Goal: Task Accomplishment & Management: Use online tool/utility

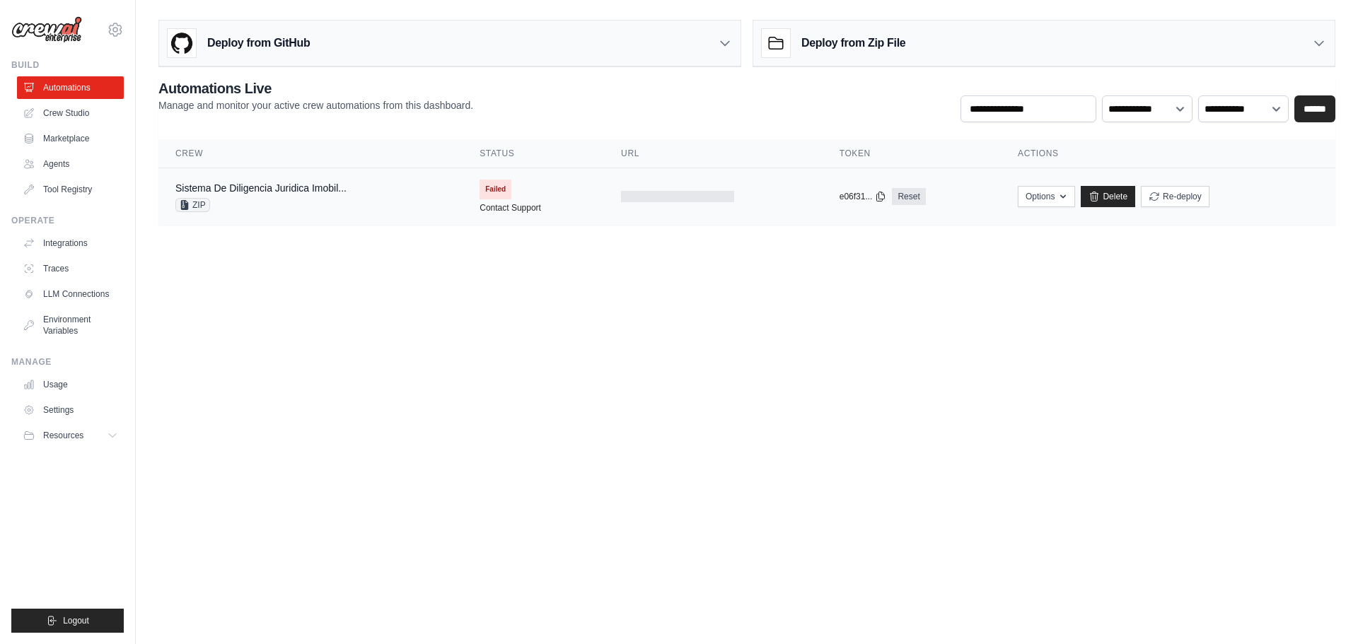
click at [715, 204] on td at bounding box center [713, 196] width 218 height 57
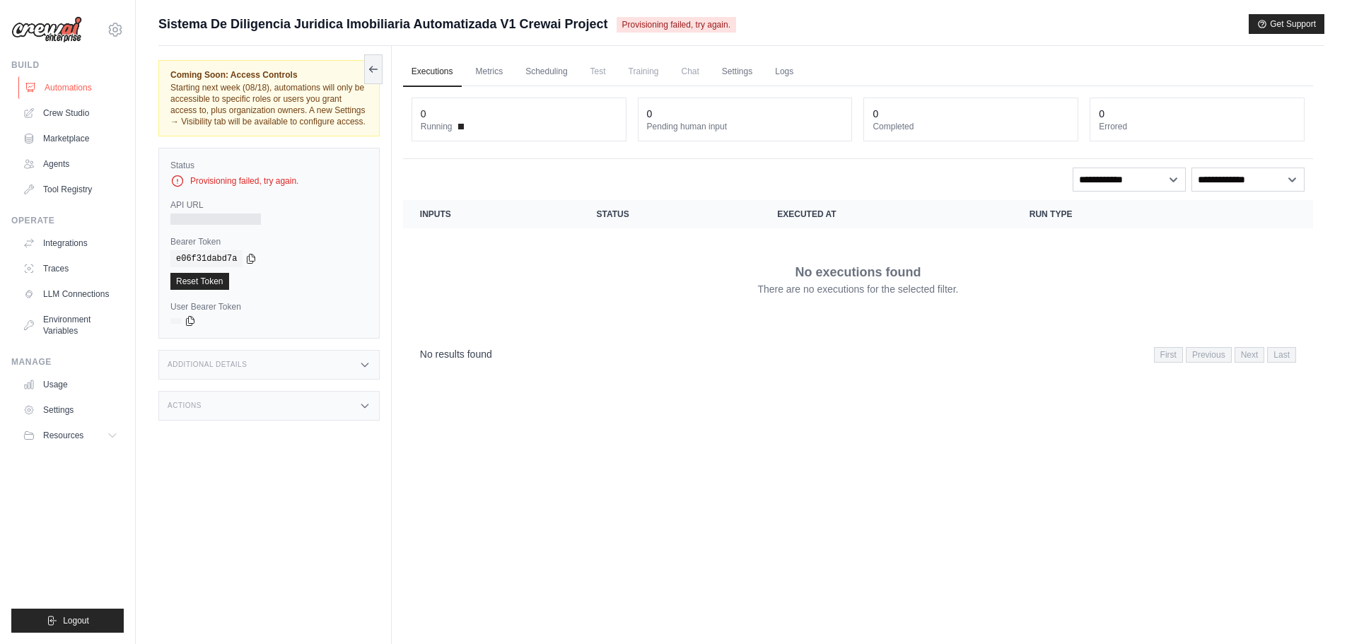
click at [61, 84] on link "Automations" at bounding box center [71, 87] width 107 height 23
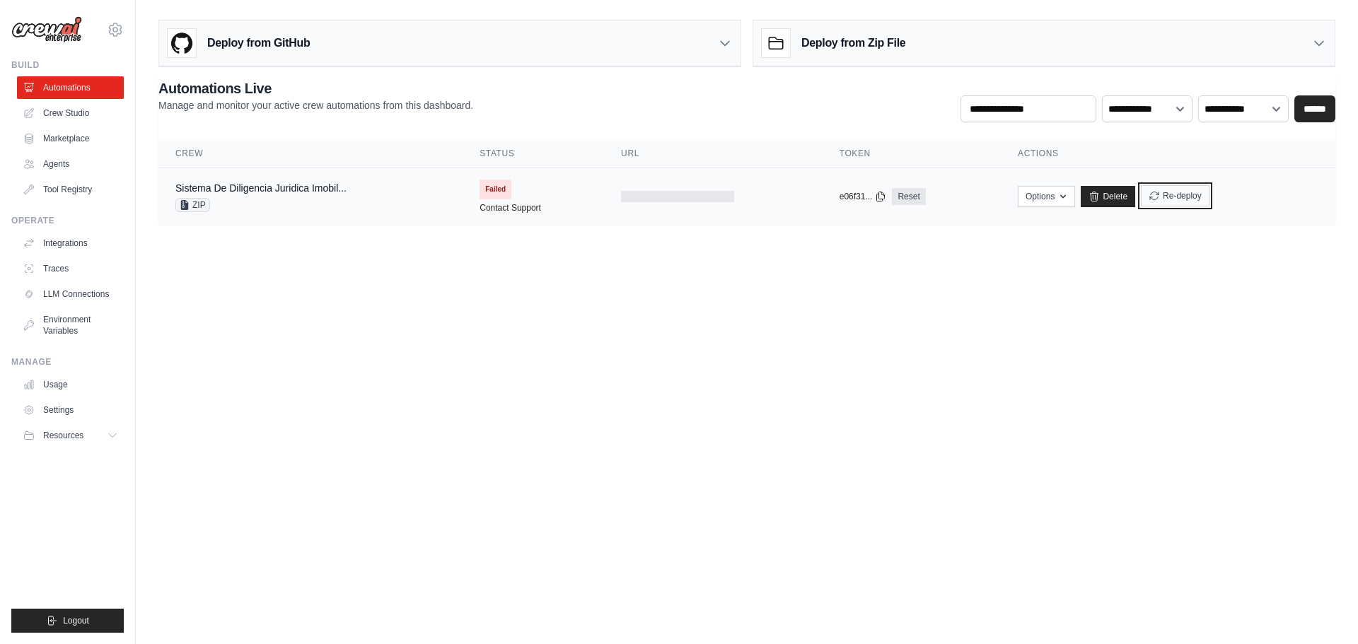
click at [1167, 190] on button "Re-deploy" at bounding box center [1175, 195] width 69 height 21
click at [503, 189] on span "Failed" at bounding box center [495, 190] width 32 height 20
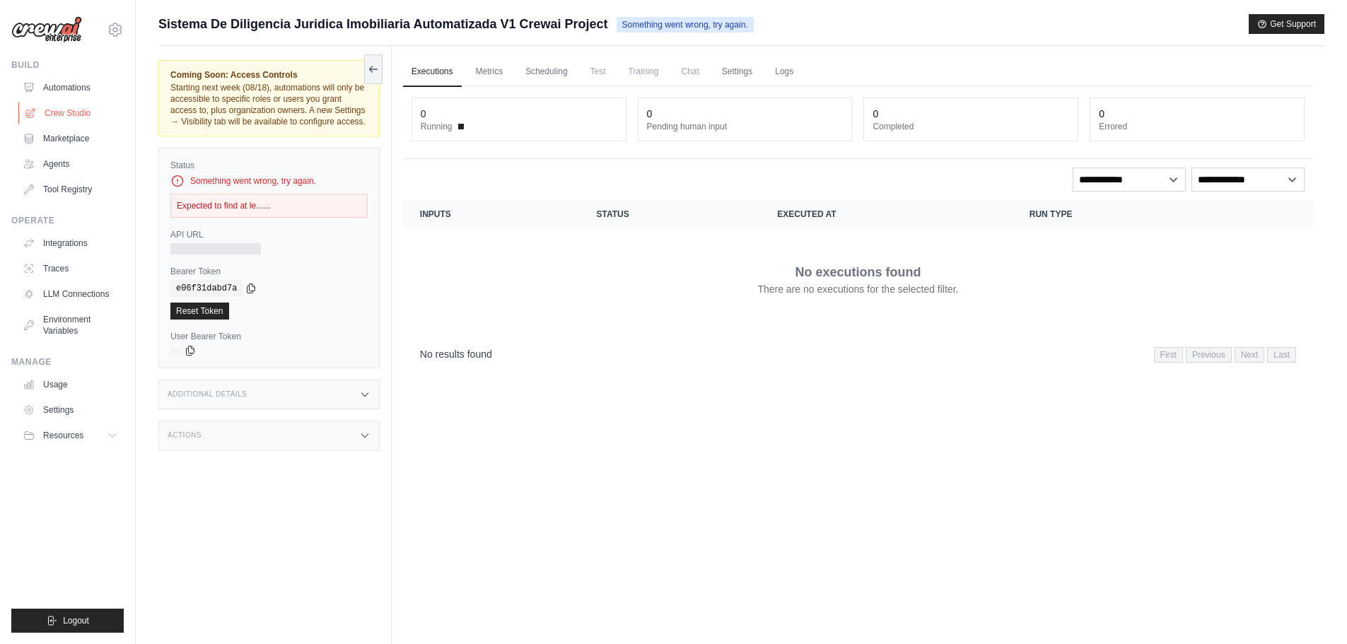
click at [49, 112] on link "Crew Studio" at bounding box center [71, 113] width 107 height 23
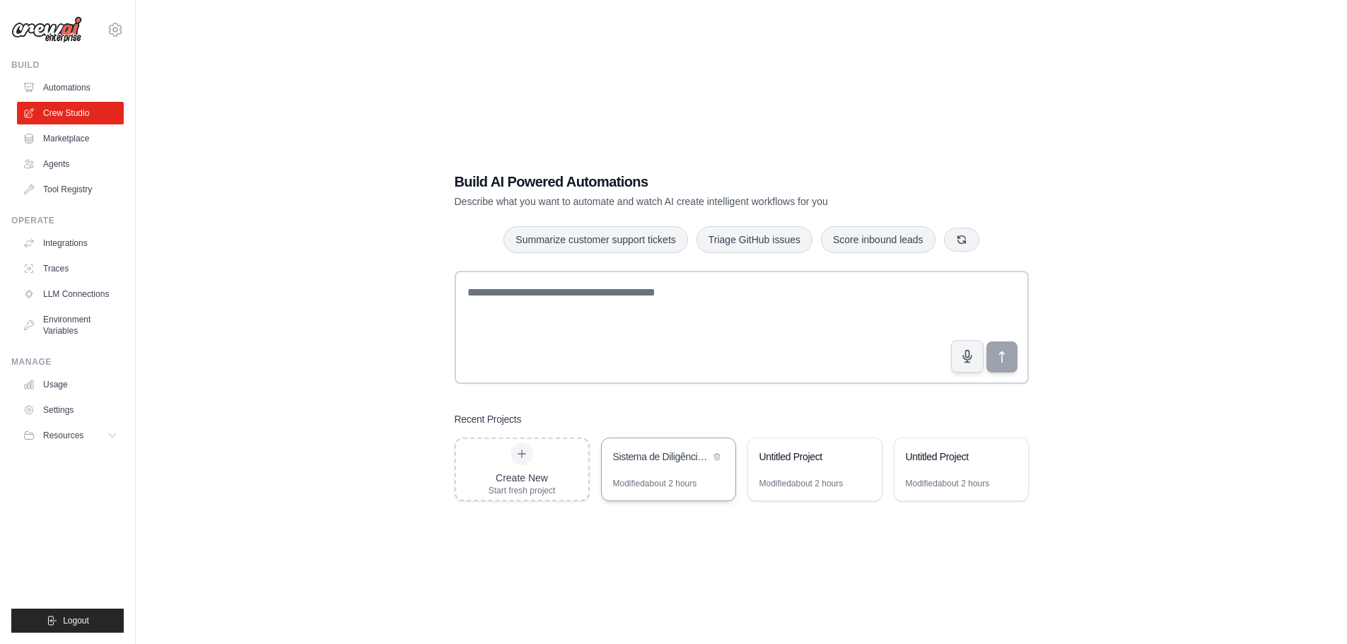
click at [655, 460] on div "Sistema de Diligência Jurídica Imobiliária Automatizada" at bounding box center [661, 457] width 97 height 14
click at [85, 87] on link "Automations" at bounding box center [71, 87] width 107 height 23
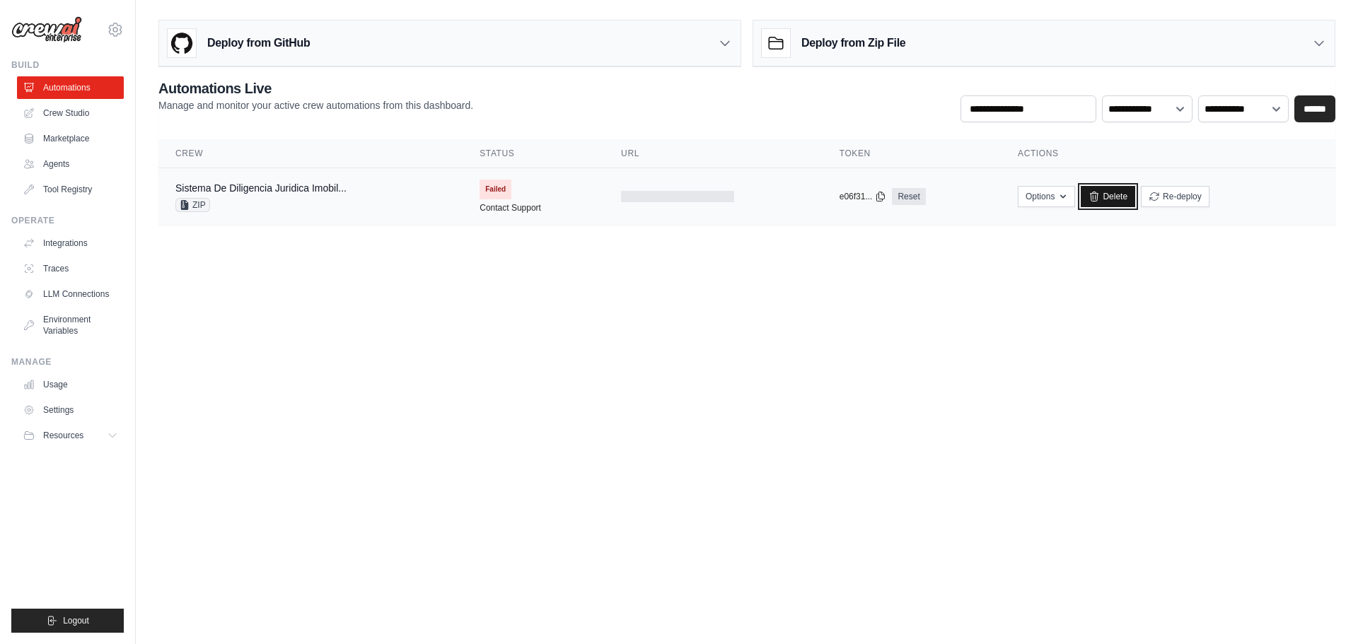
click at [1124, 194] on link "Delete" at bounding box center [1107, 196] width 54 height 21
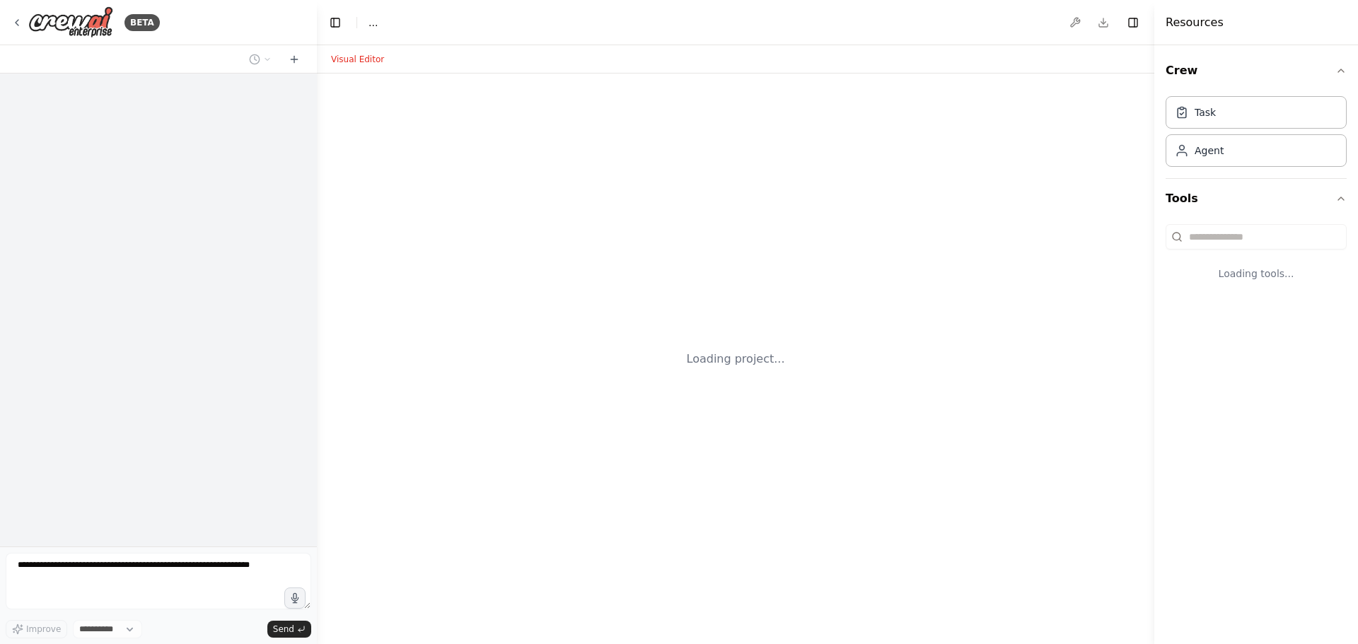
select select "****"
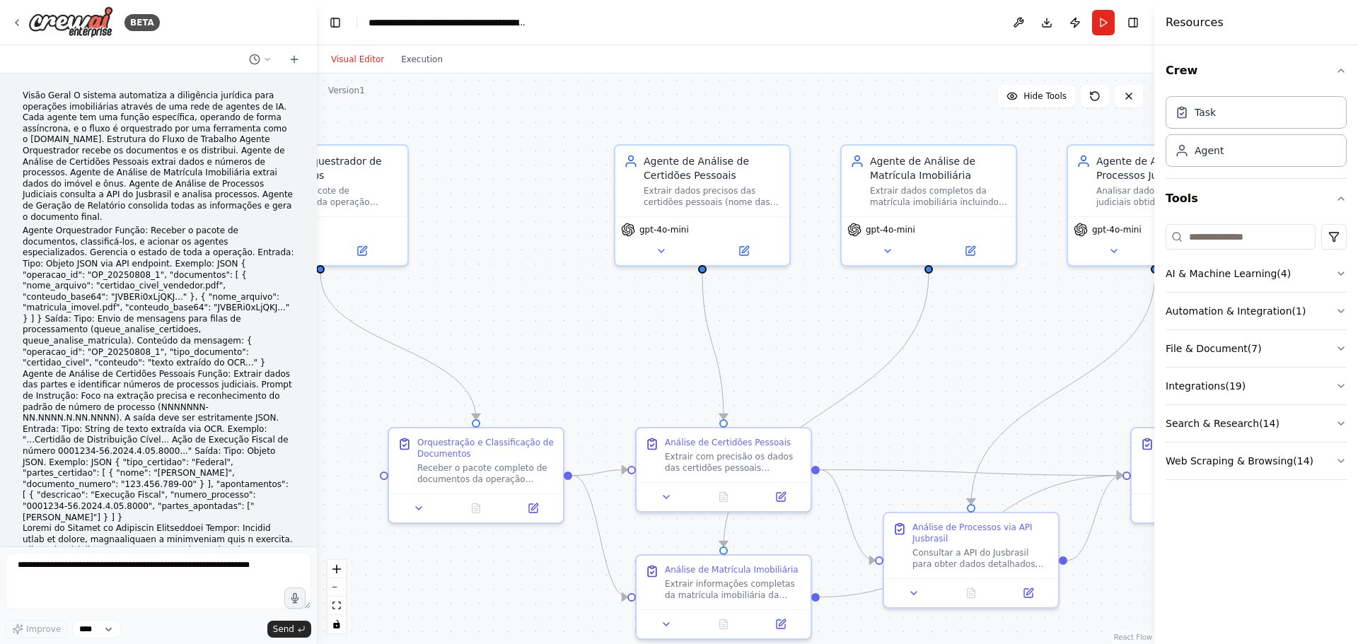
scroll to position [2572, 0]
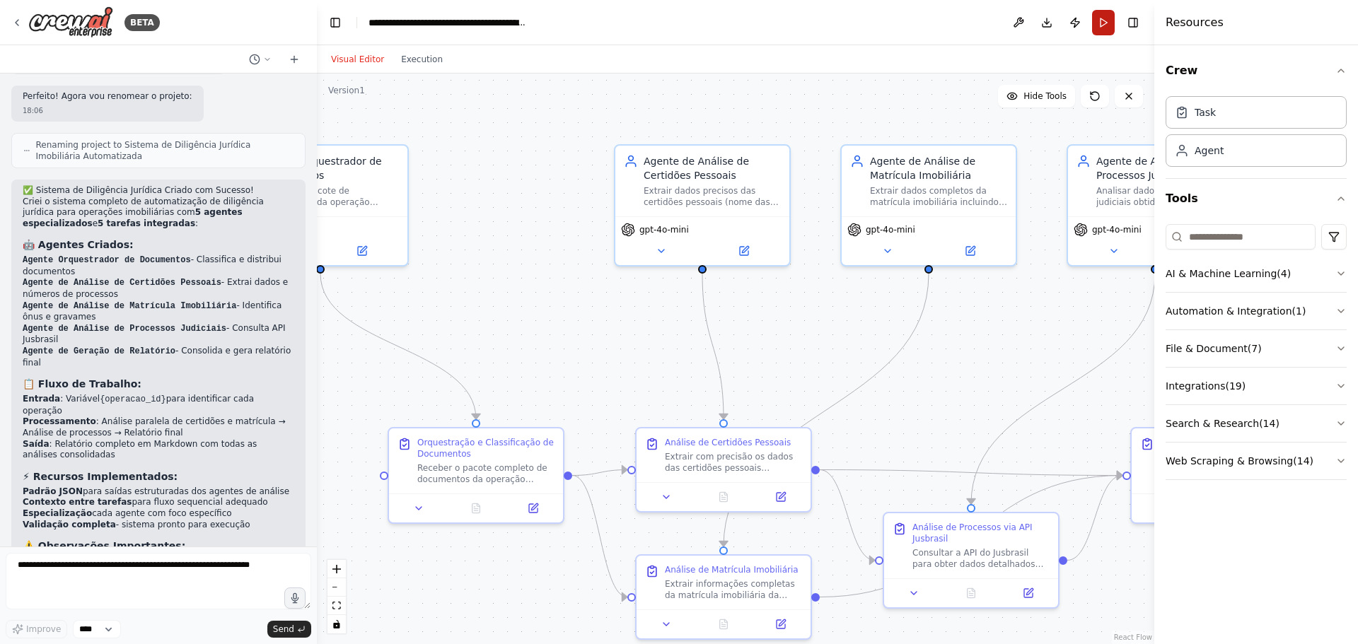
click at [1102, 28] on button "Run" at bounding box center [1103, 22] width 23 height 25
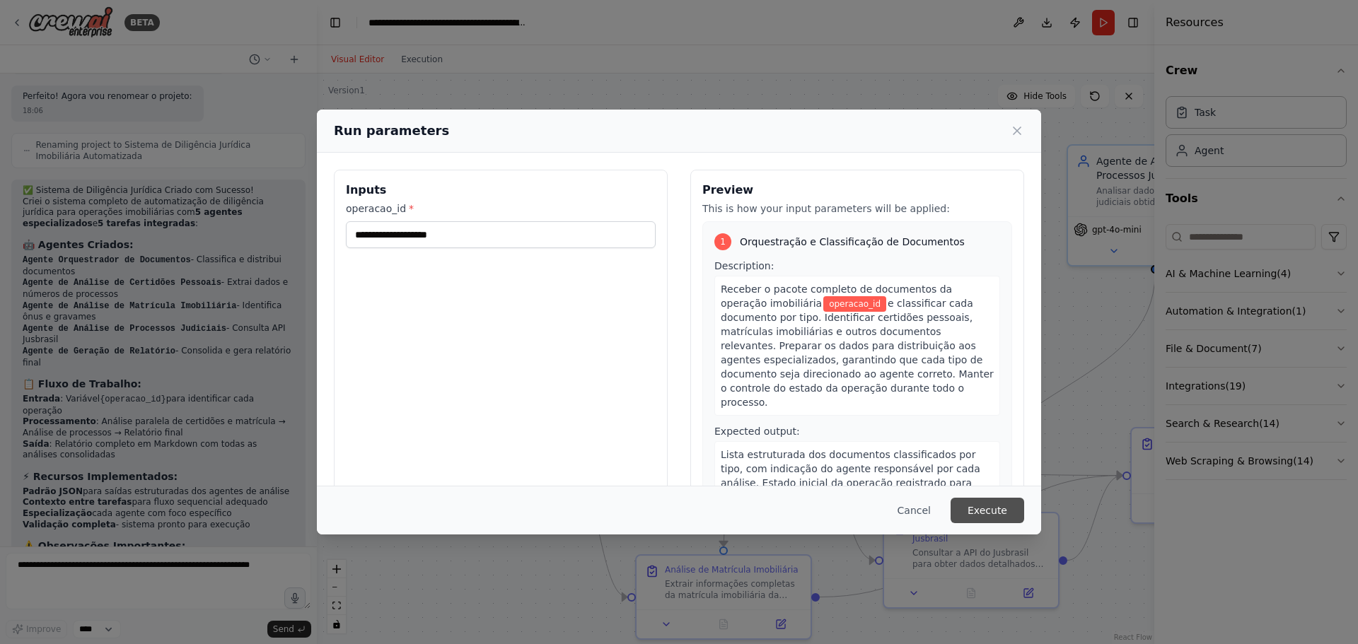
click at [986, 511] on button "Execute" at bounding box center [987, 510] width 74 height 25
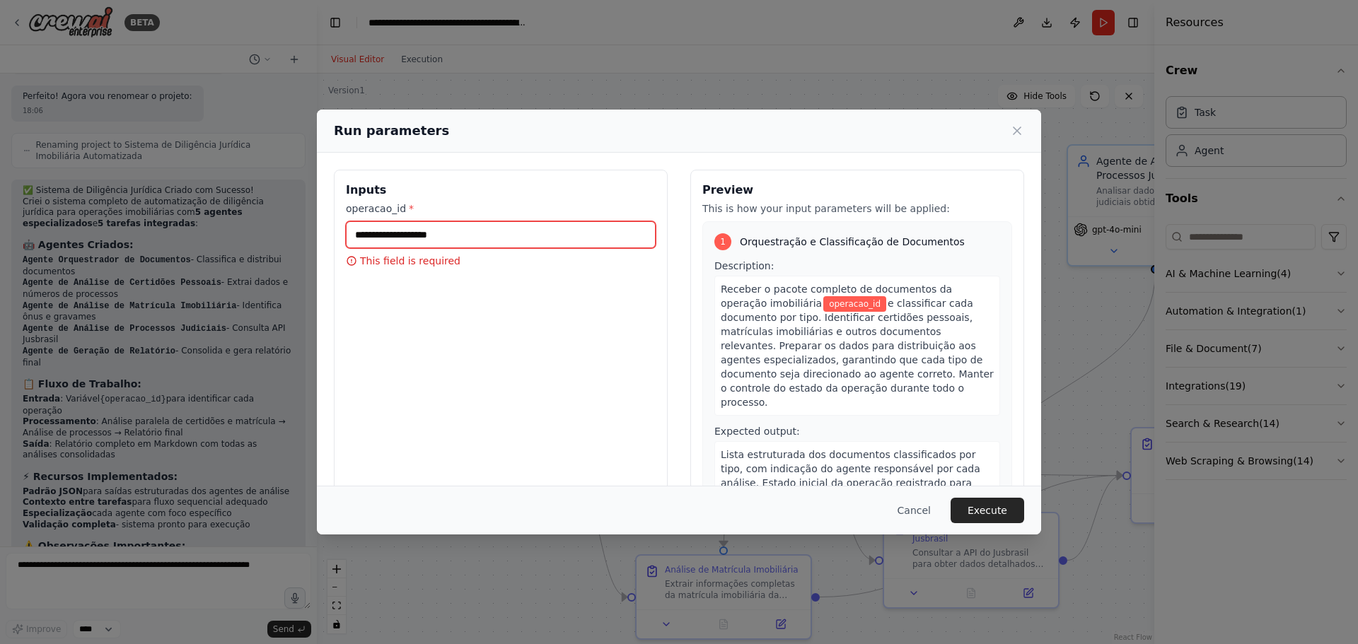
click at [489, 243] on input "operacao_id *" at bounding box center [501, 234] width 310 height 27
click at [470, 235] on input "operacao_id *" at bounding box center [501, 234] width 310 height 27
type input "***"
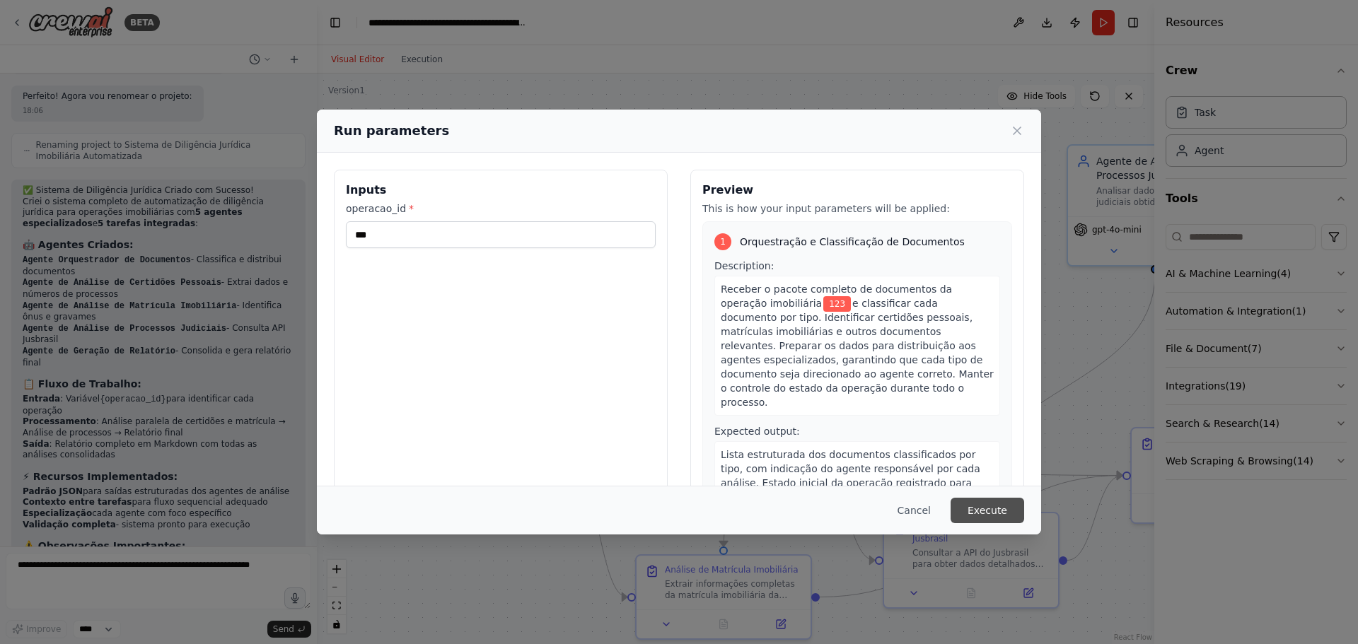
click at [1001, 508] on button "Execute" at bounding box center [987, 510] width 74 height 25
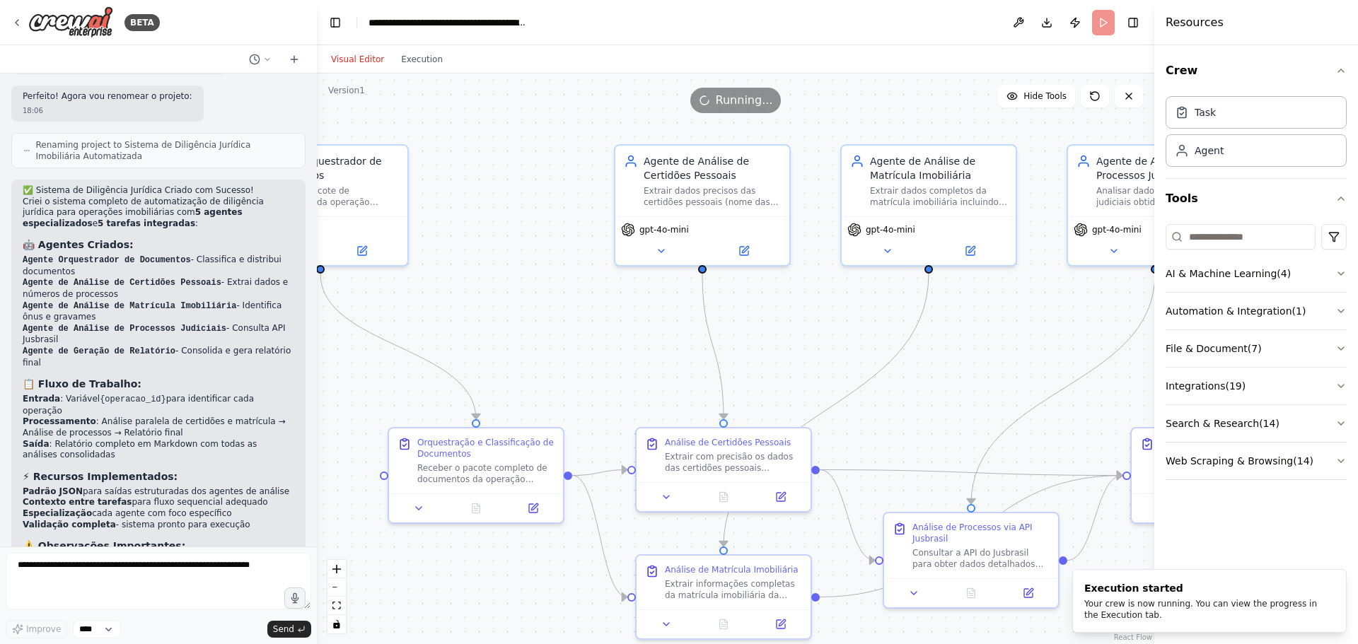
click at [401, 71] on div "Visual Editor Execution" at bounding box center [386, 59] width 129 height 28
click at [407, 63] on button "Execution" at bounding box center [421, 59] width 59 height 17
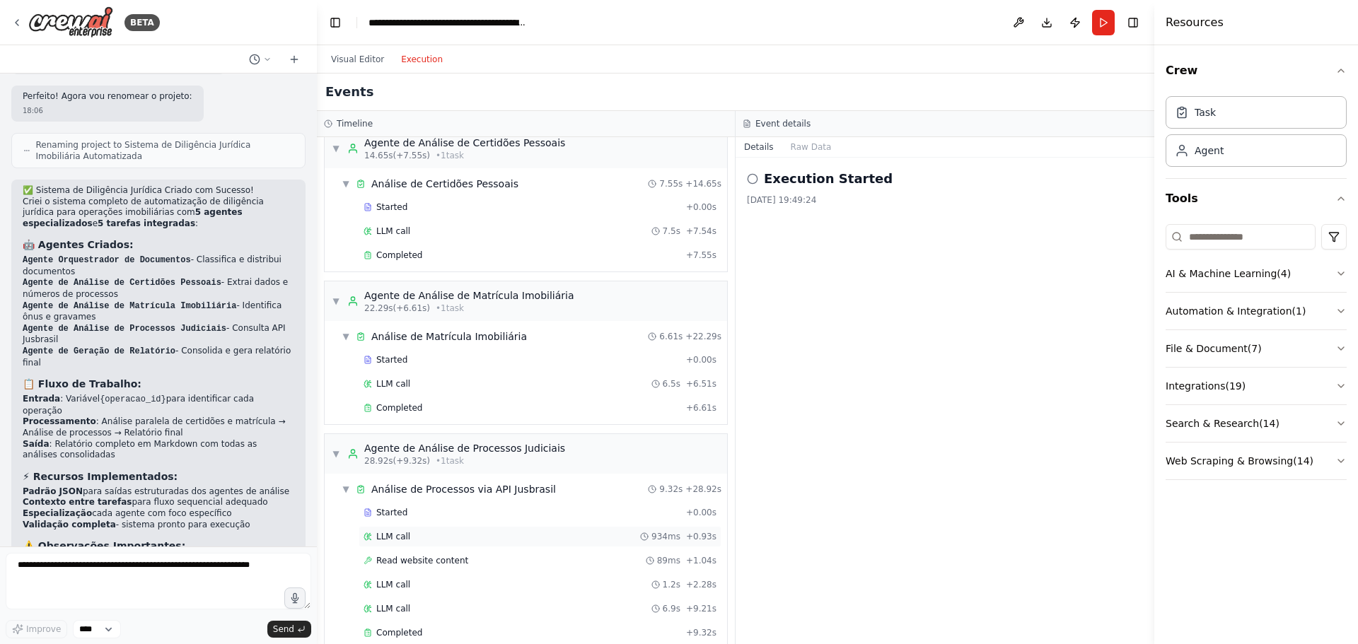
scroll to position [0, 0]
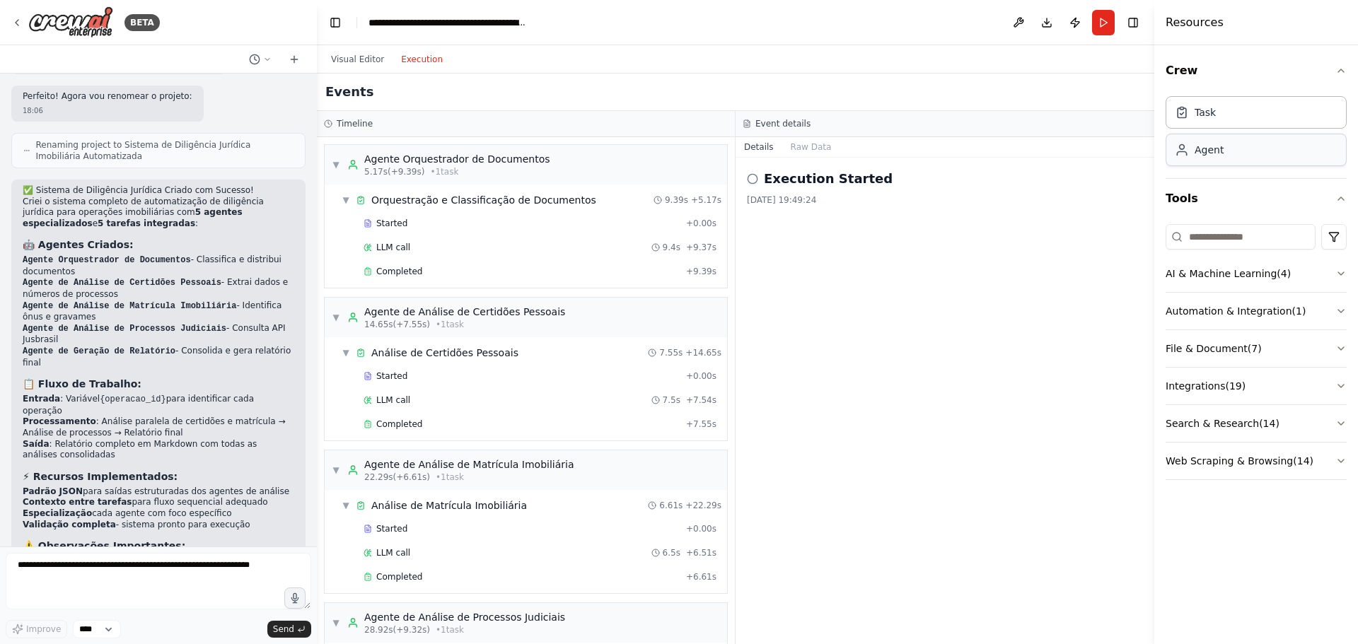
click at [1229, 151] on div "Agent" at bounding box center [1255, 150] width 181 height 33
click at [1046, 28] on button "Download" at bounding box center [1046, 22] width 23 height 25
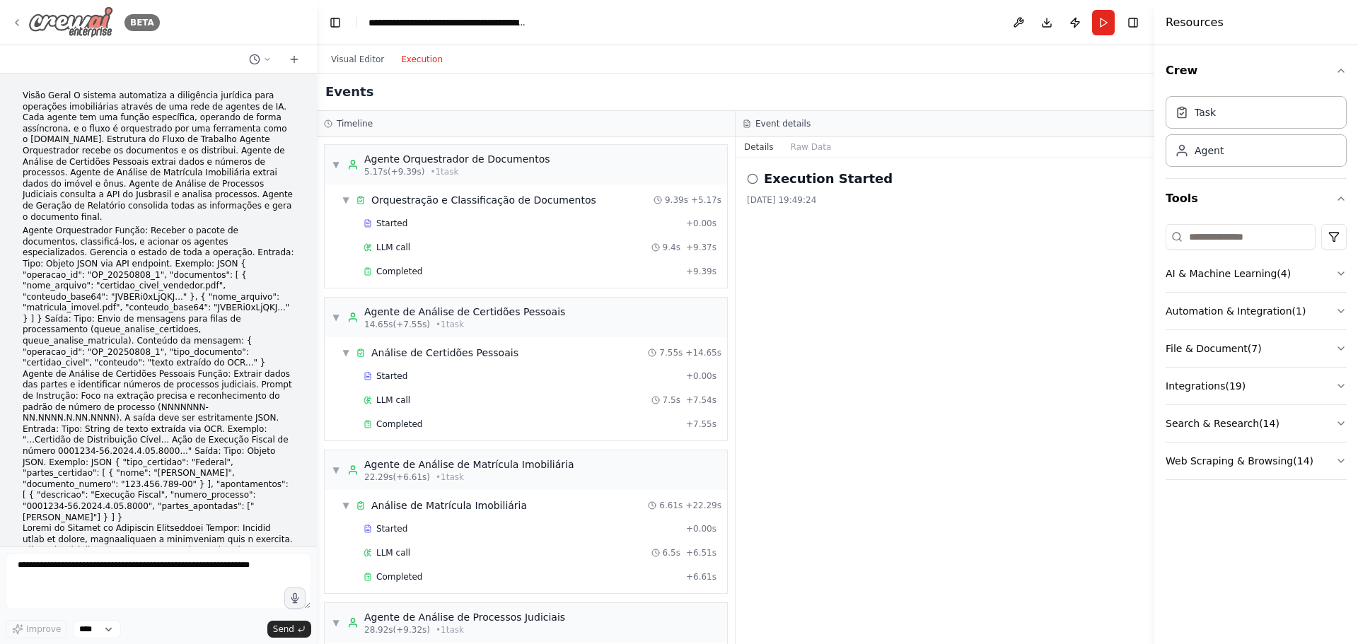
click at [13, 24] on icon at bounding box center [16, 22] width 11 height 11
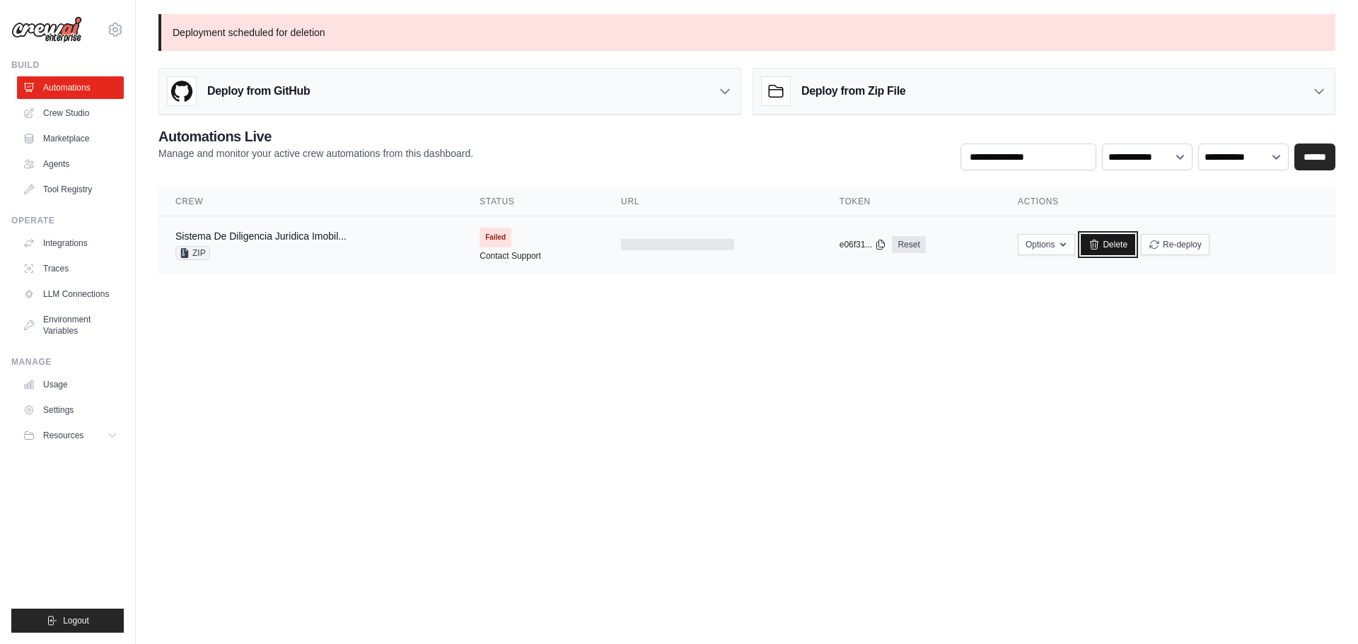
click at [1119, 243] on link "Delete" at bounding box center [1107, 244] width 54 height 21
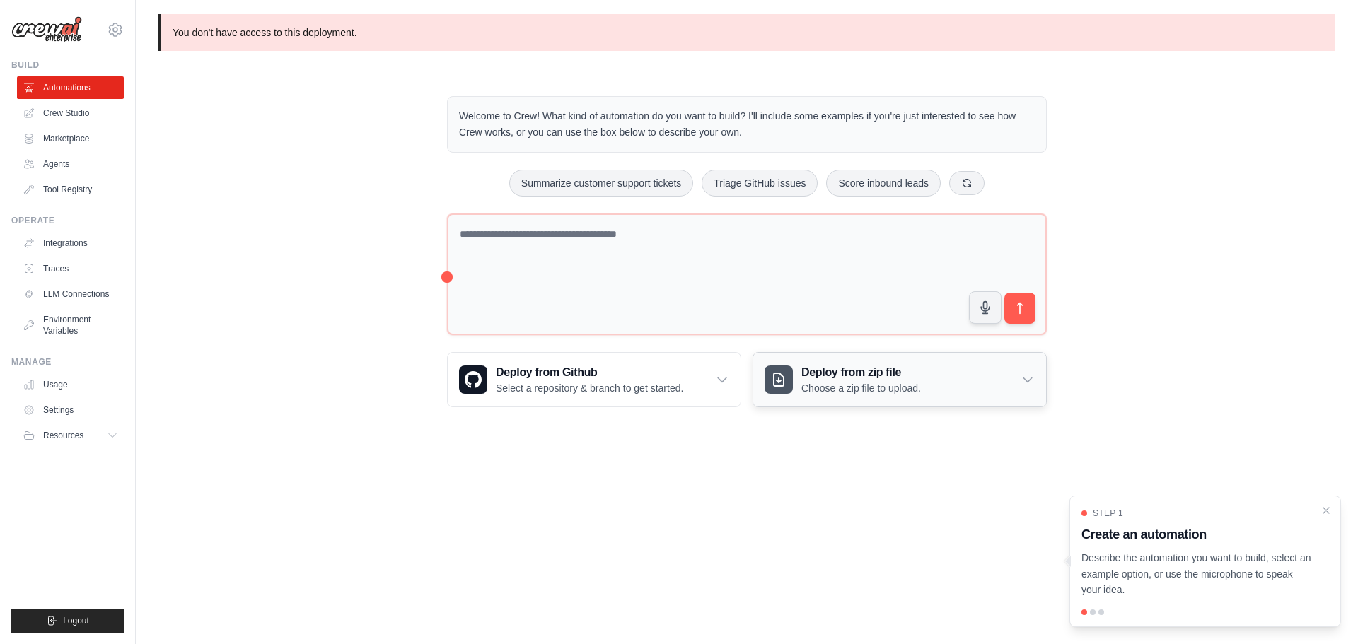
click at [929, 383] on div "Deploy from zip file Choose a zip file to upload." at bounding box center [899, 380] width 293 height 54
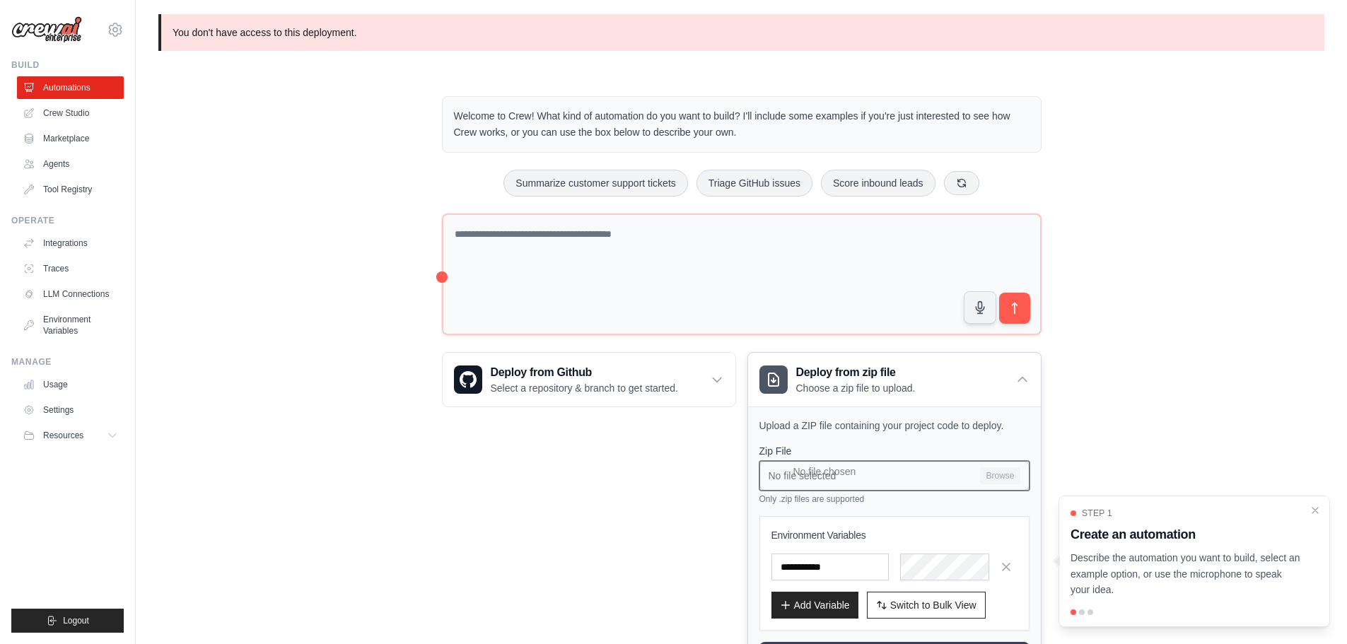
click at [885, 477] on input "No file selected Browse" at bounding box center [894, 476] width 270 height 30
type input "**********"
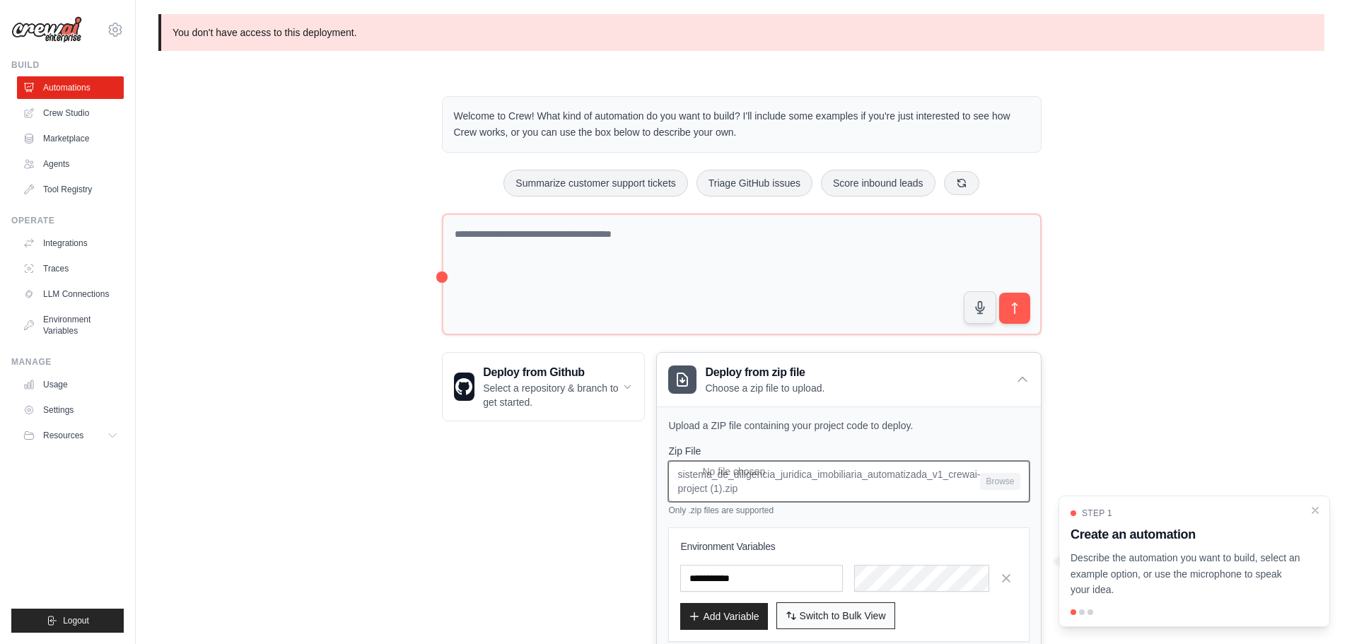
scroll to position [88, 0]
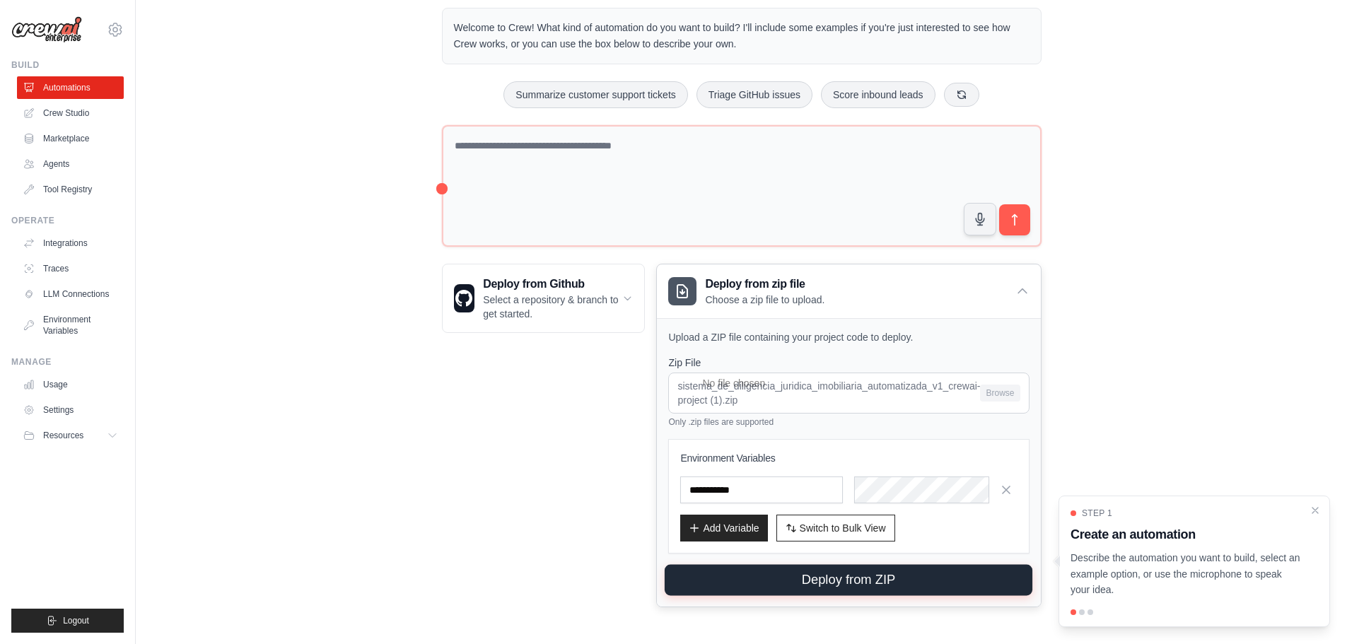
click at [816, 578] on button "Deploy from ZIP" at bounding box center [849, 580] width 368 height 31
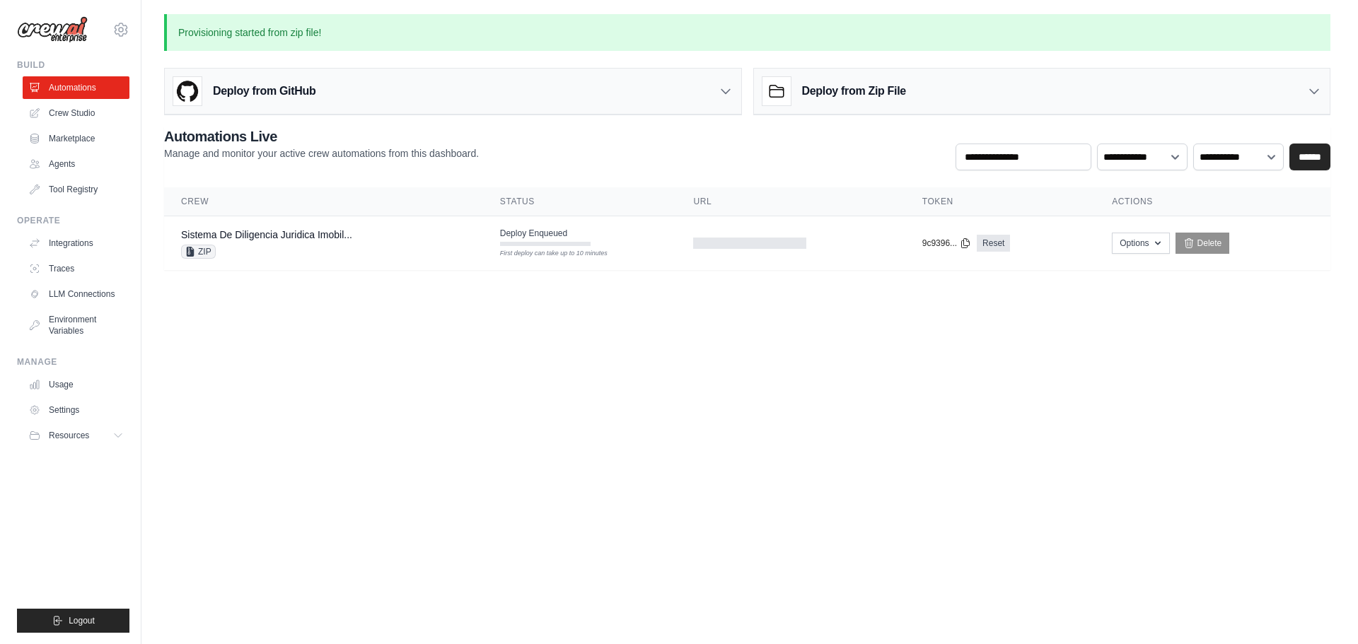
scroll to position [0, 0]
